Goal: Check status: Check status

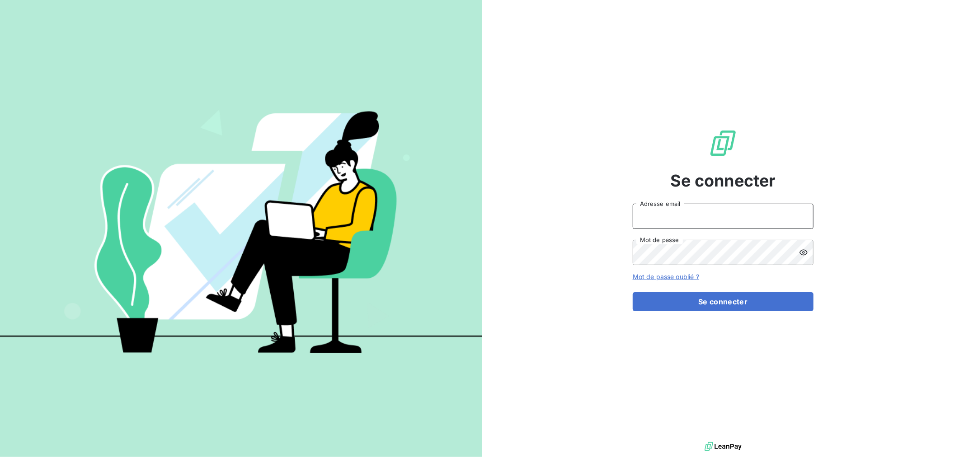
click at [698, 212] on input "Adresse email" at bounding box center [723, 216] width 181 height 25
type input "nmonrocq@groupe-ovalt.com"
click at [633, 292] on button "Se connecter" at bounding box center [723, 301] width 181 height 19
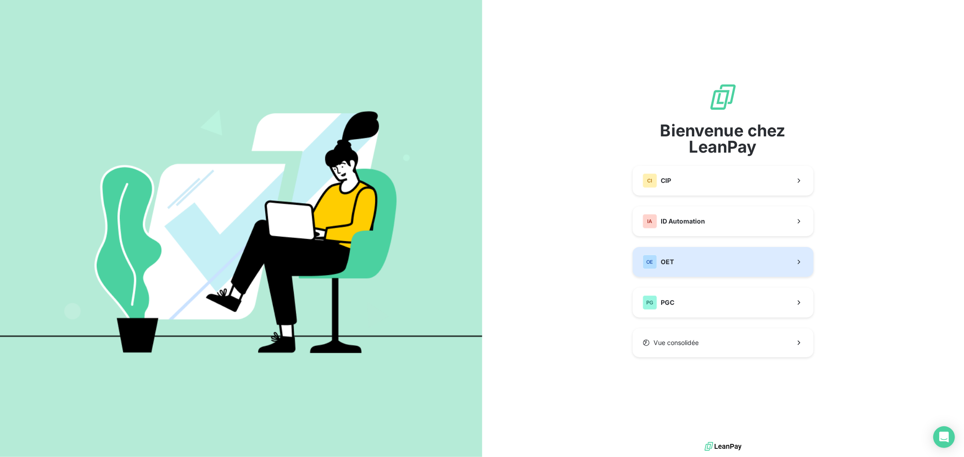
click at [671, 256] on div "OE OET" at bounding box center [658, 262] width 31 height 14
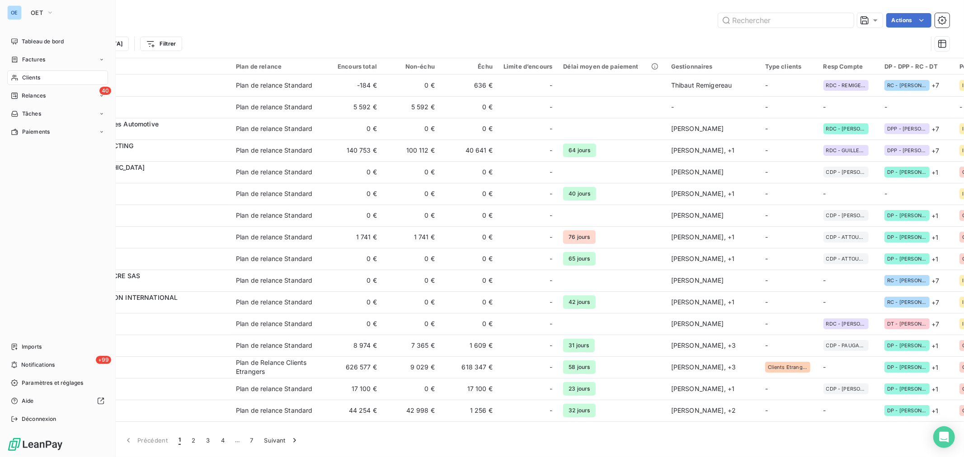
click at [24, 77] on span "Clients" at bounding box center [31, 78] width 18 height 8
click at [35, 59] on span "Factures" at bounding box center [33, 60] width 23 height 8
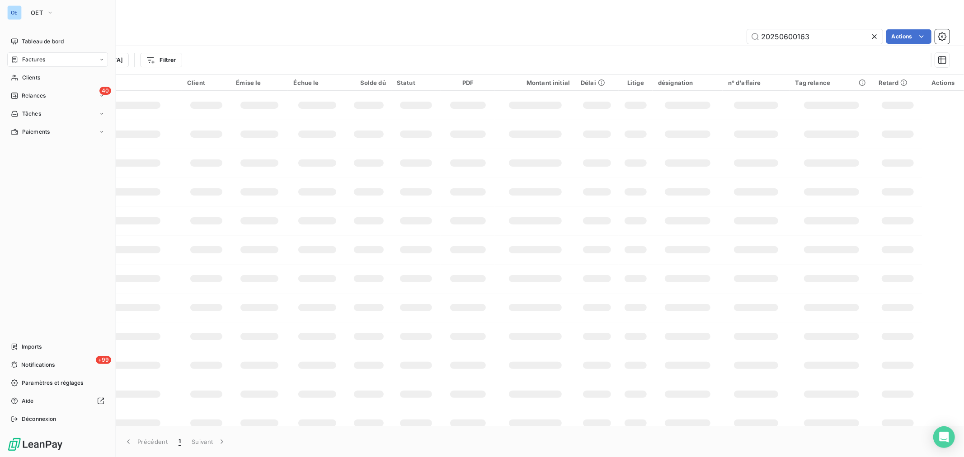
click at [36, 59] on span "Factures" at bounding box center [33, 60] width 23 height 8
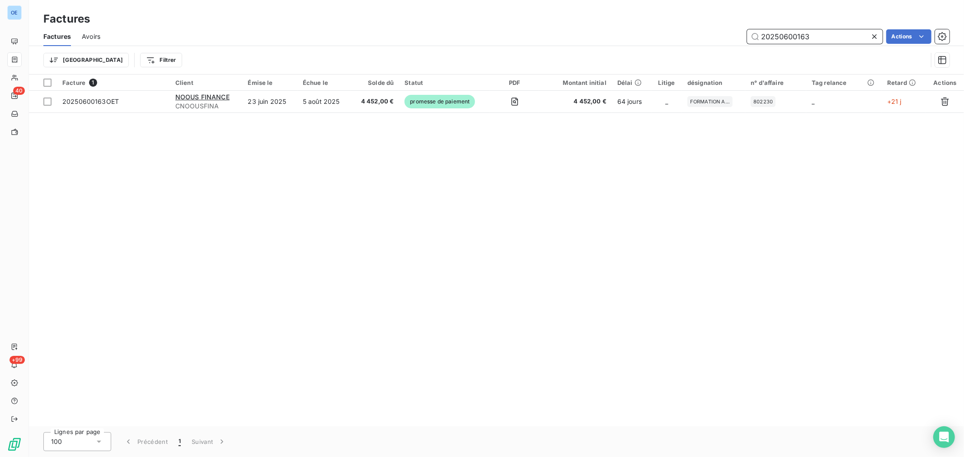
drag, startPoint x: 822, startPoint y: 32, endPoint x: 783, endPoint y: 39, distance: 39.5
click at [783, 39] on input "20250600163" at bounding box center [815, 36] width 136 height 14
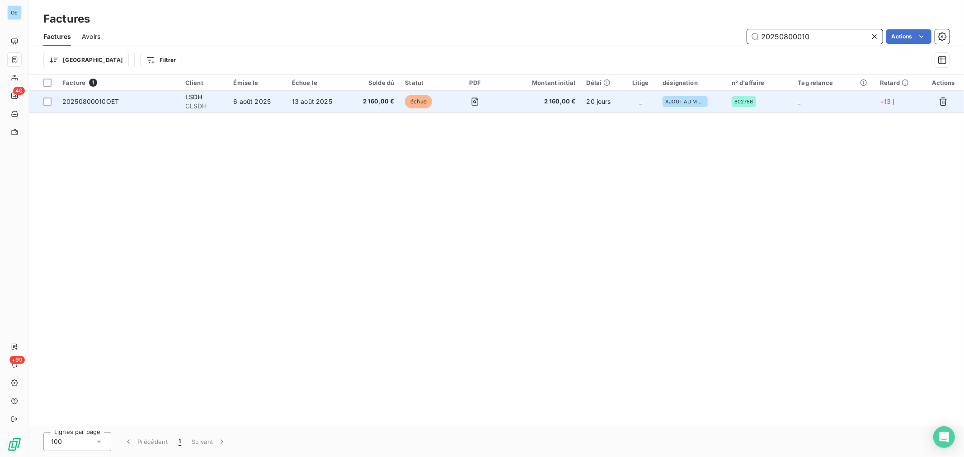
type input "20250800010"
click at [540, 106] on span "2 160,00 €" at bounding box center [542, 101] width 68 height 9
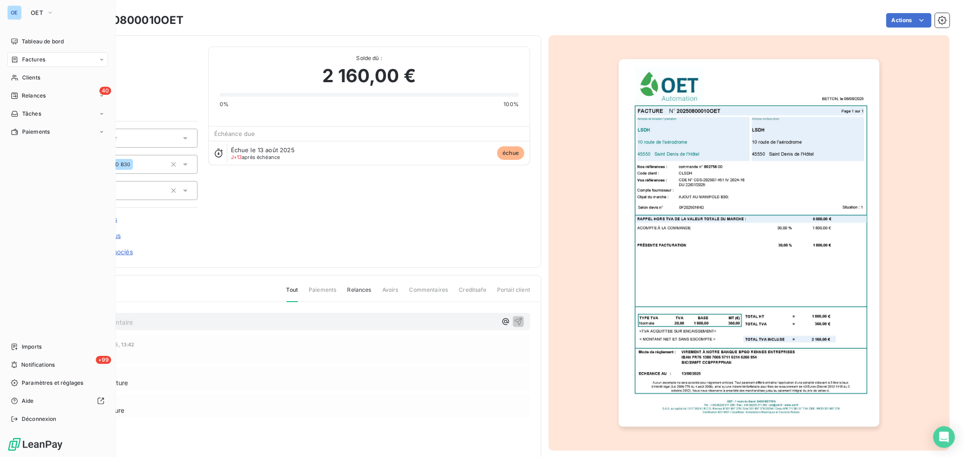
click at [30, 61] on span "Factures" at bounding box center [33, 60] width 23 height 8
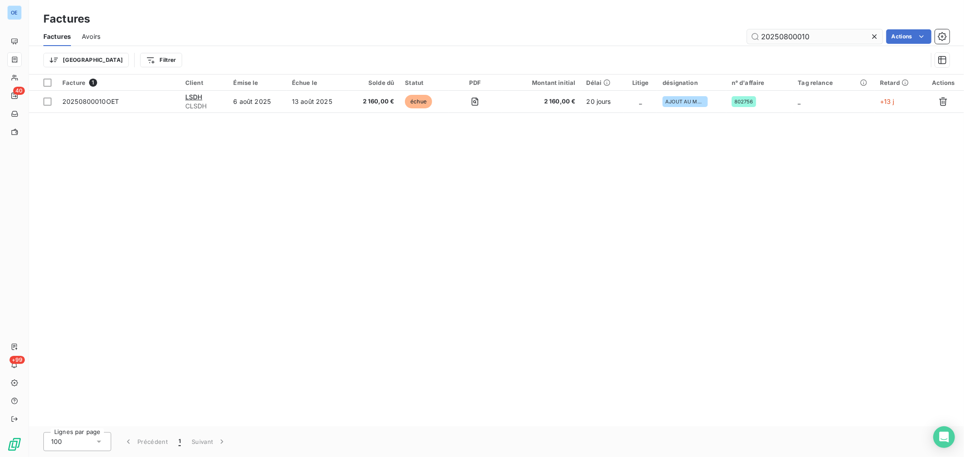
drag, startPoint x: 823, startPoint y: 37, endPoint x: 784, endPoint y: 40, distance: 39.0
click at [784, 40] on input "20250800010" at bounding box center [815, 36] width 136 height 14
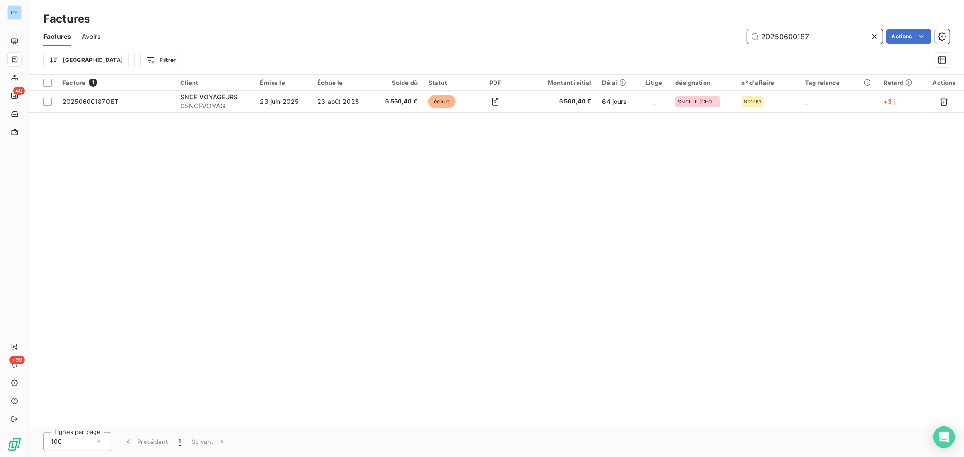
drag, startPoint x: 816, startPoint y: 34, endPoint x: 799, endPoint y: 39, distance: 17.9
click at [799, 39] on input "20250600187" at bounding box center [815, 36] width 136 height 14
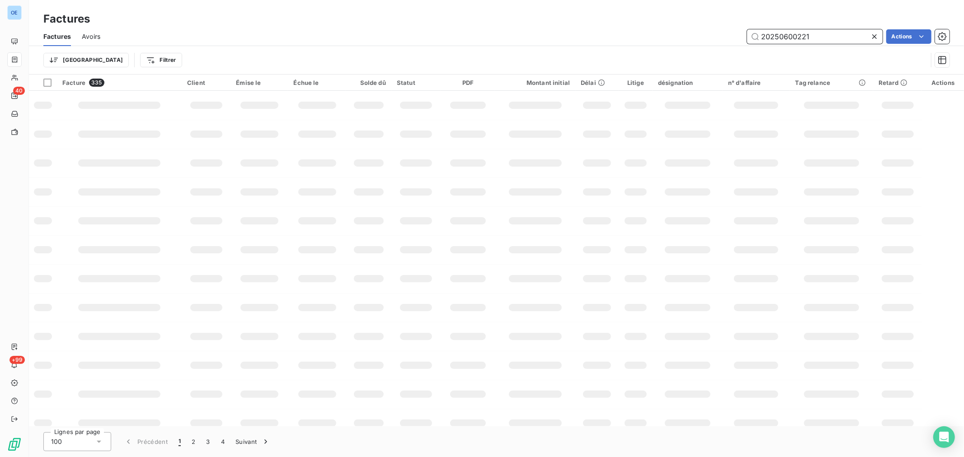
type input "20250600221"
